Goal: Information Seeking & Learning: Learn about a topic

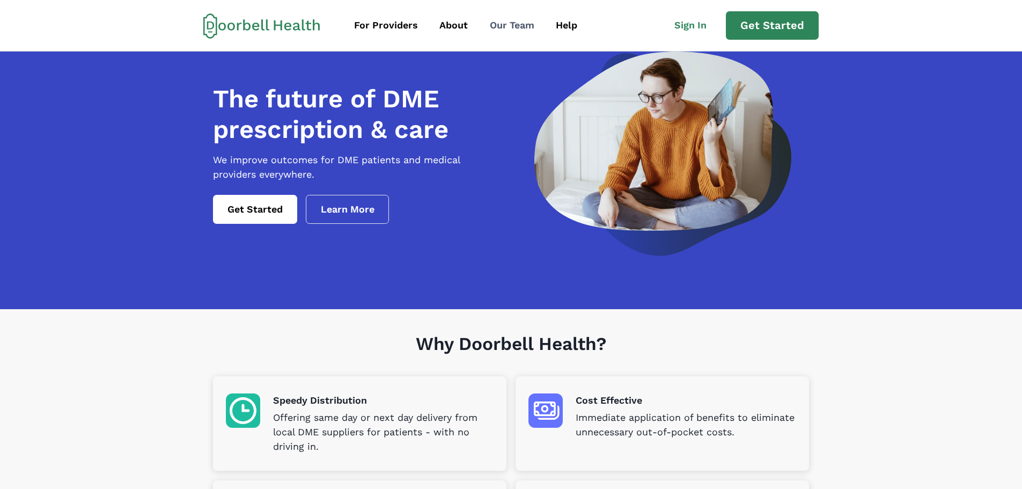
click at [506, 30] on div "Our Team" at bounding box center [512, 25] width 45 height 14
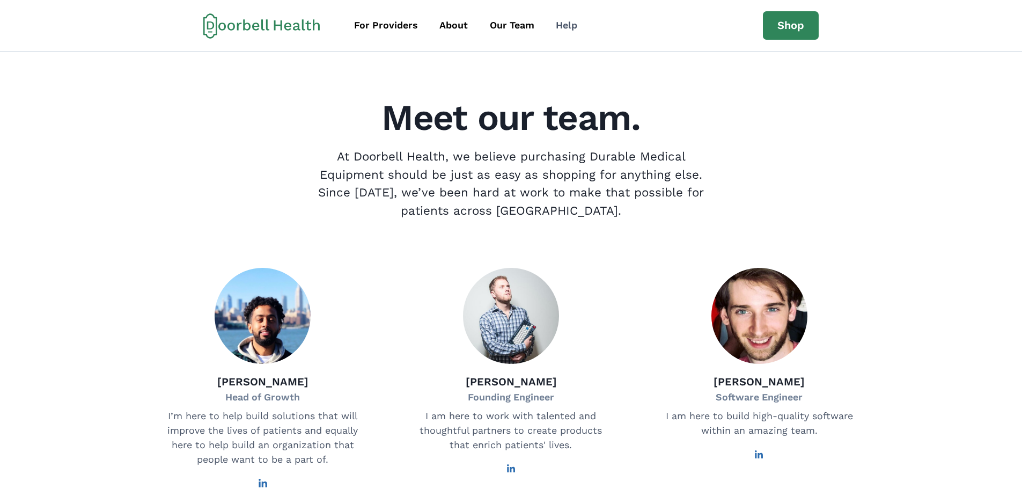
click at [563, 13] on link "Help" at bounding box center [566, 25] width 41 height 24
click at [569, 25] on div "Help" at bounding box center [566, 25] width 21 height 14
click at [381, 25] on div "For Providers" at bounding box center [386, 25] width 64 height 14
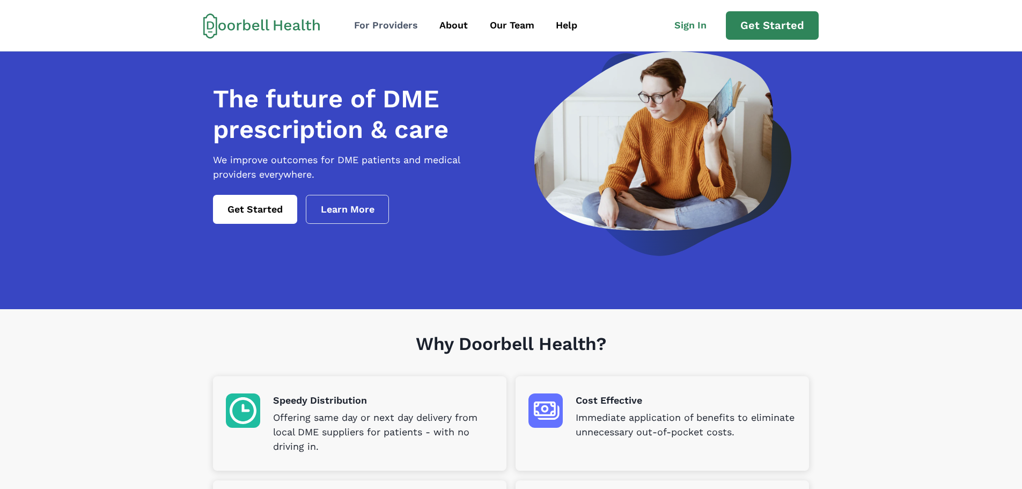
click at [382, 25] on div "For Providers" at bounding box center [386, 25] width 64 height 14
click at [566, 29] on div "Help" at bounding box center [566, 25] width 21 height 14
click at [723, 360] on h1 "Why Doorbell Health?" at bounding box center [511, 354] width 596 height 43
click at [336, 219] on link "Learn More" at bounding box center [348, 209] width 84 height 29
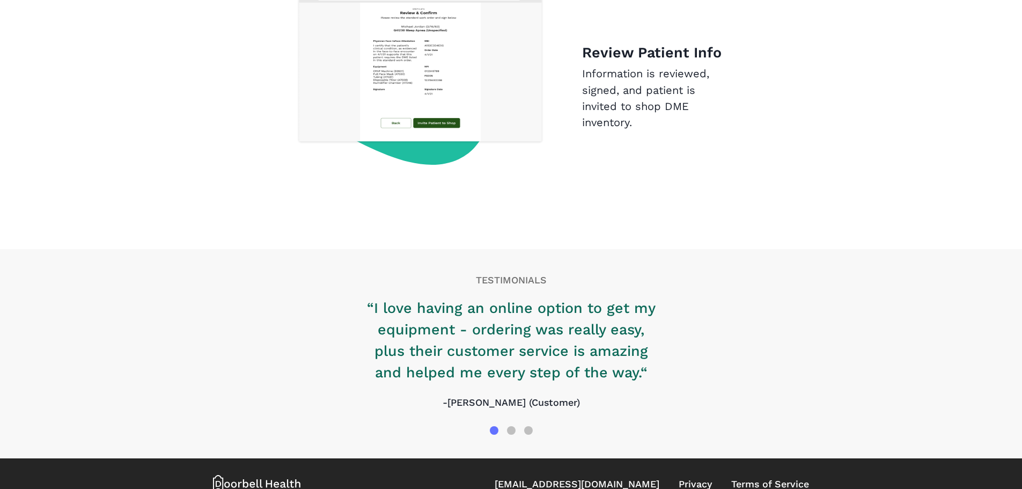
scroll to position [1653, 0]
